Goal: Information Seeking & Learning: Learn about a topic

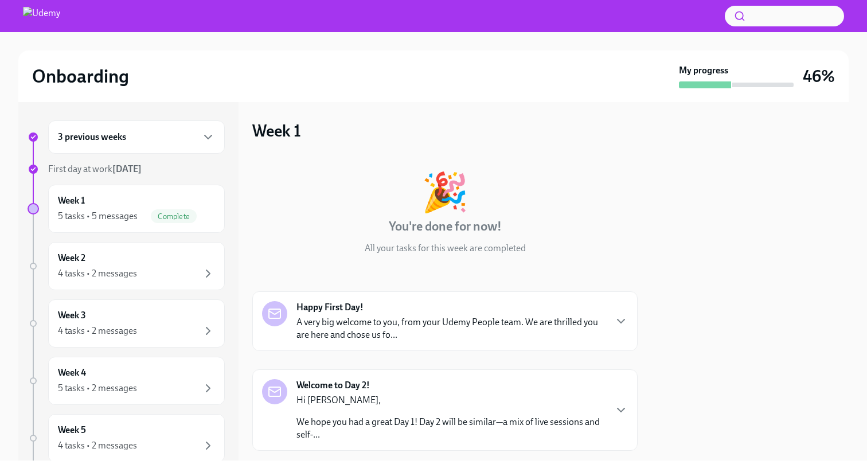
scroll to position [322, 0]
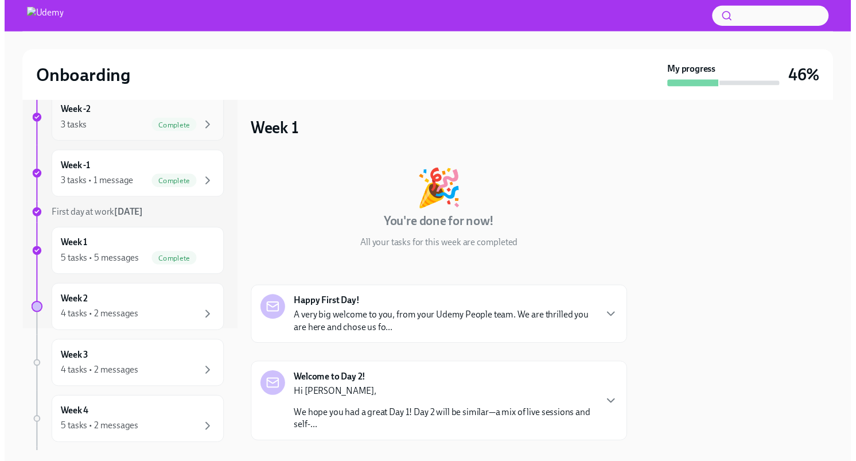
scroll to position [192, 0]
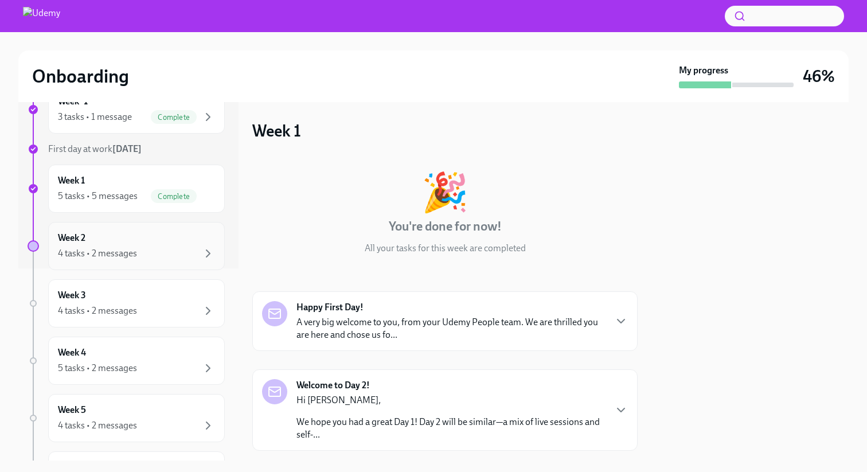
click at [165, 248] on div "4 tasks • 2 messages" at bounding box center [136, 254] width 157 height 14
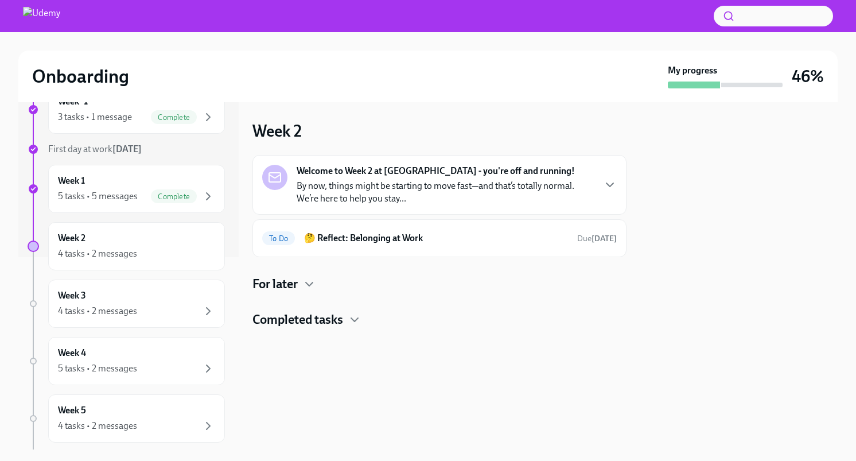
scroll to position [192, 0]
click at [510, 180] on p "By now, things might be starting to move fast—and that’s totally normal. We’re …" at bounding box center [445, 192] width 297 height 25
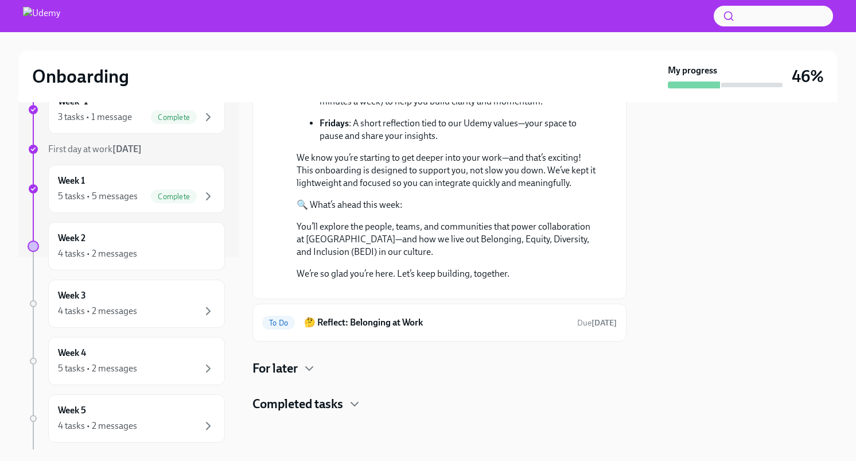
scroll to position [355, 0]
click at [433, 325] on h6 "🤔 Reflect: Belonging at Work" at bounding box center [436, 322] width 264 height 13
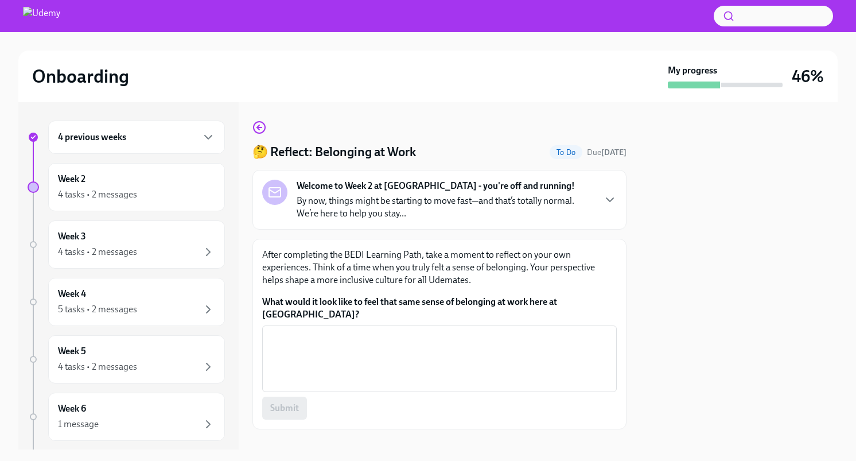
scroll to position [4, 0]
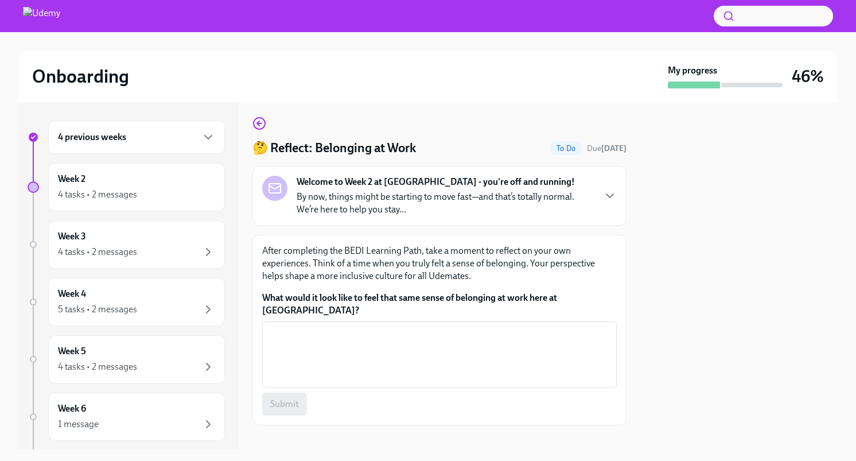
click at [565, 256] on p "After completing the BEDI Learning Path, take a moment to reflect on your own e…" at bounding box center [439, 263] width 354 height 38
click at [615, 197] on icon "button" at bounding box center [610, 196] width 14 height 14
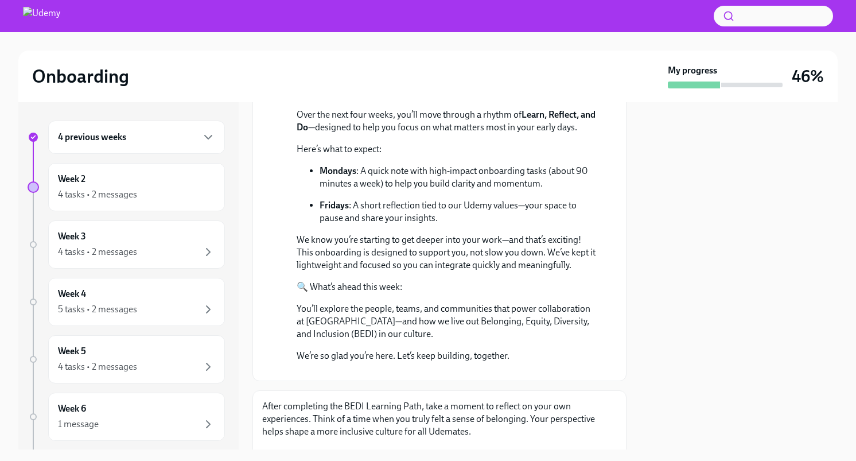
scroll to position [444, 0]
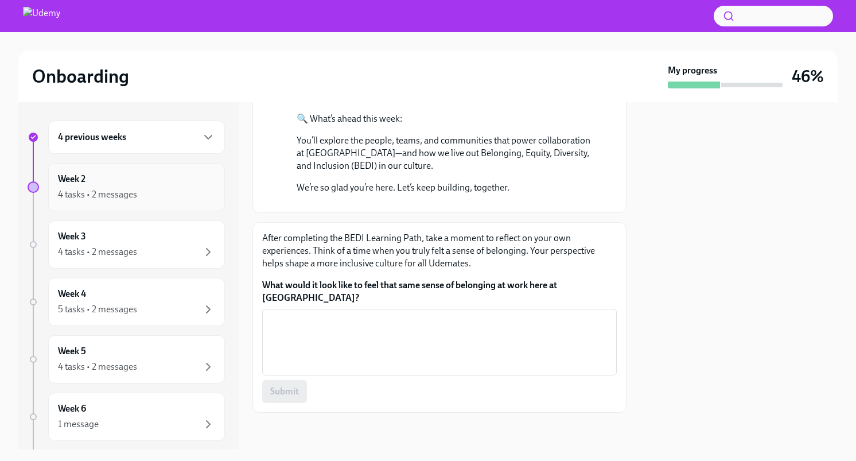
click at [104, 185] on div "Week 2 4 tasks • 2 messages" at bounding box center [136, 187] width 157 height 29
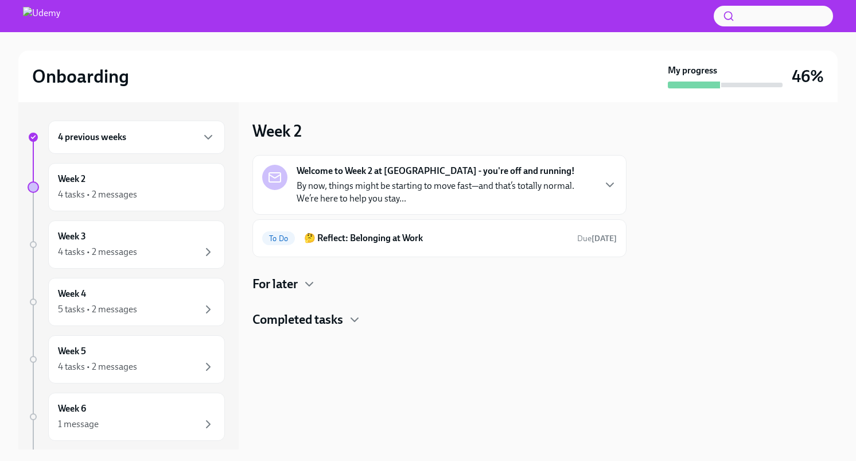
click at [302, 285] on div "For later" at bounding box center [439, 283] width 374 height 17
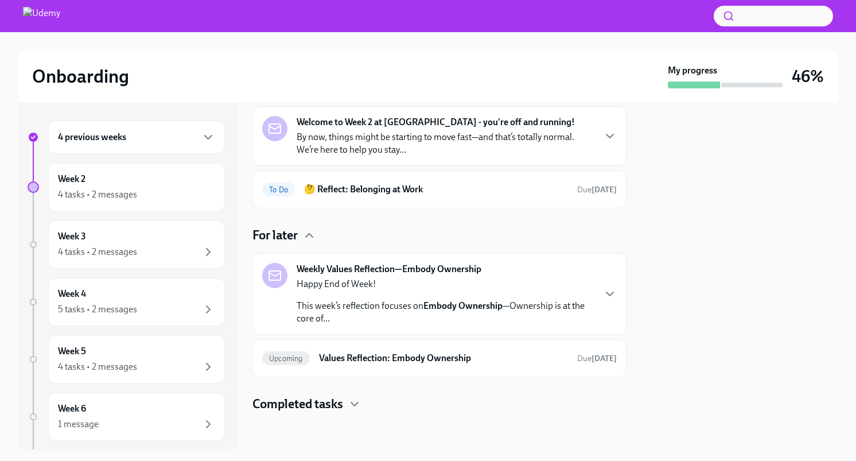
scroll to position [49, 0]
click at [392, 143] on p "By now, things might be starting to move fast—and that’s totally normal. We’re …" at bounding box center [445, 143] width 297 height 25
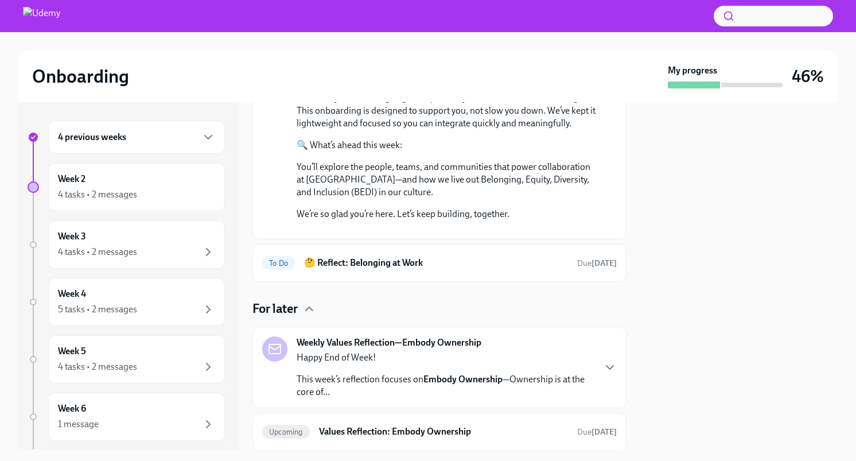
scroll to position [300, 0]
